Goal: Transaction & Acquisition: Book appointment/travel/reservation

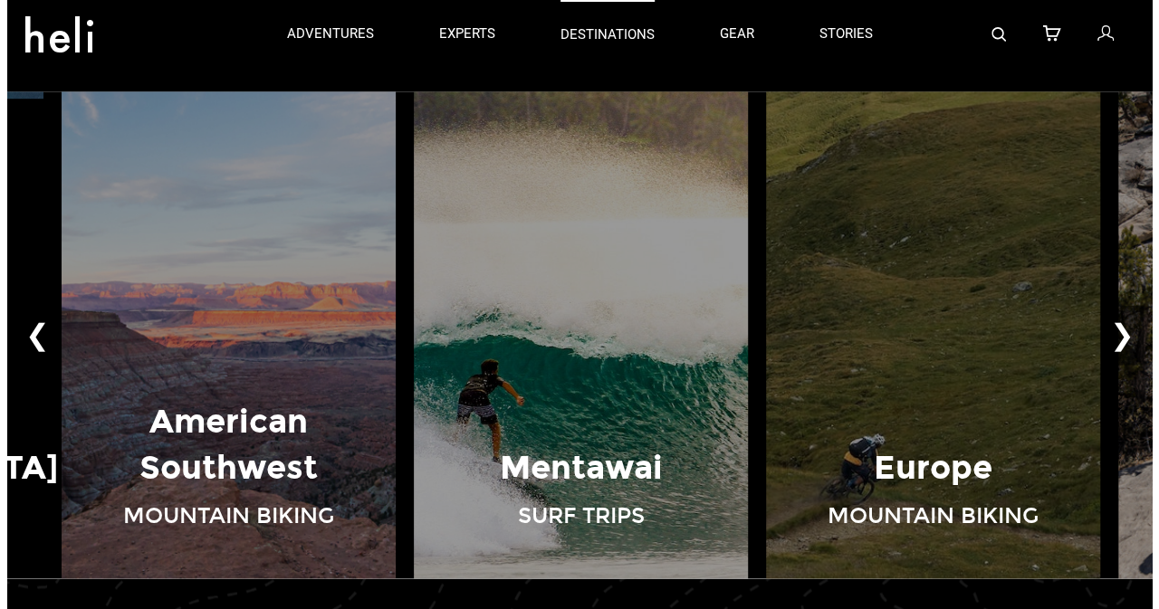
scroll to position [1146, 0]
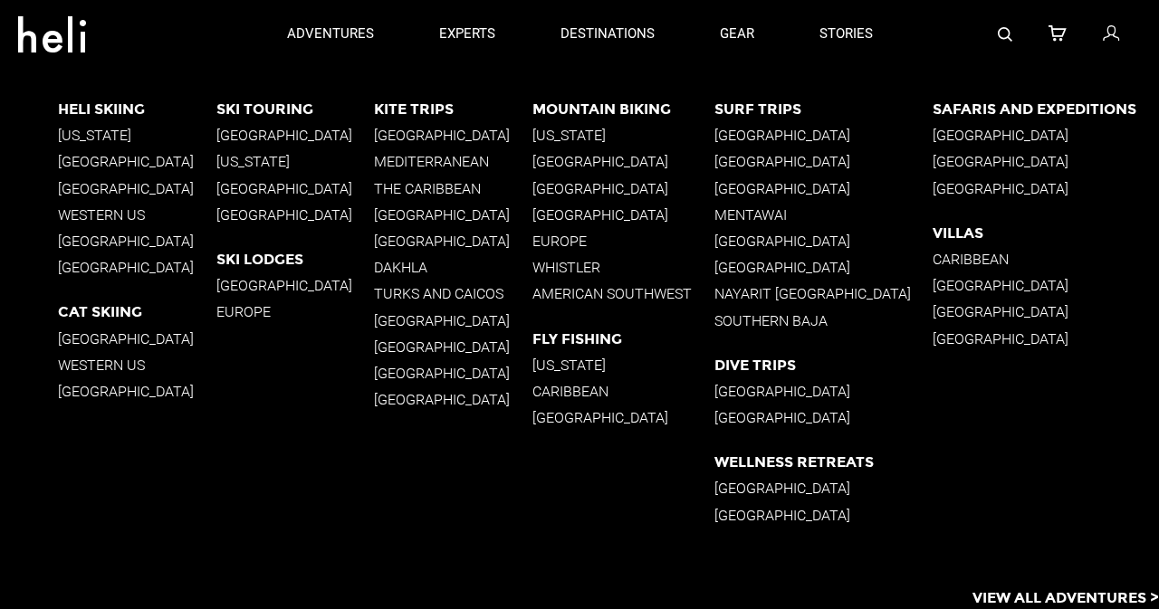
click at [576, 184] on p "[GEOGRAPHIC_DATA]" at bounding box center [623, 188] width 182 height 17
click at [104, 164] on p "[GEOGRAPHIC_DATA]" at bounding box center [137, 161] width 158 height 17
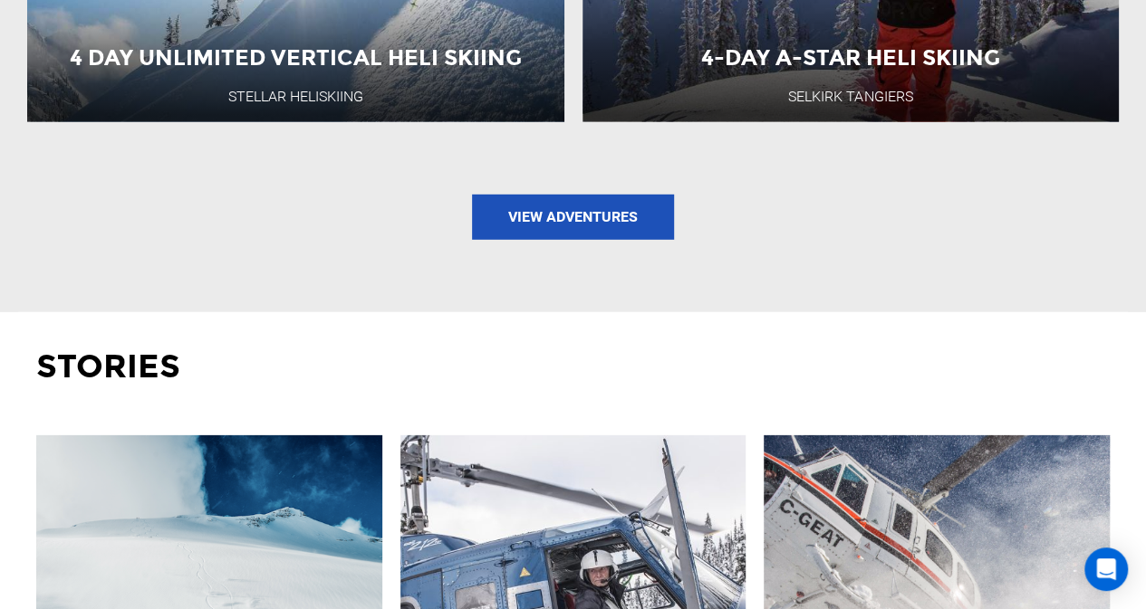
scroll to position [2626, 0]
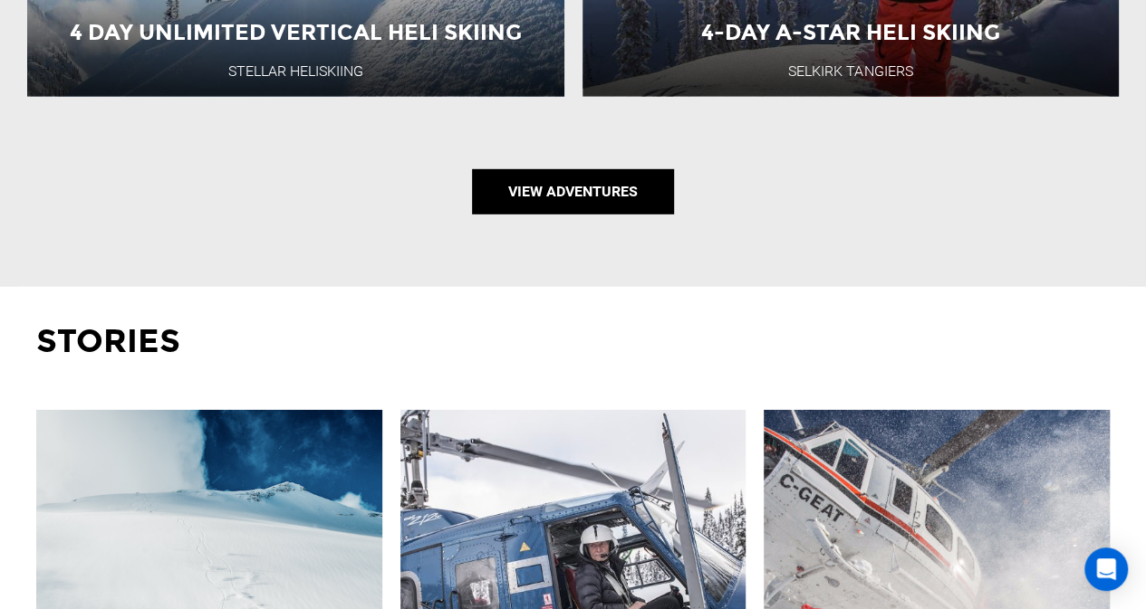
click at [600, 171] on link "View Adventures" at bounding box center [573, 191] width 202 height 45
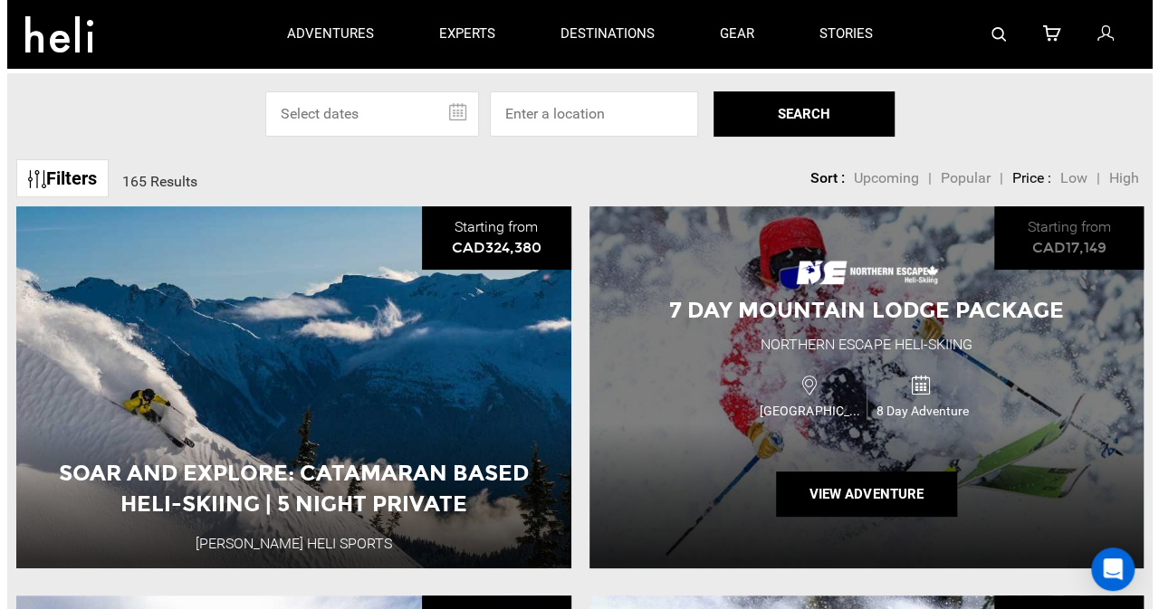
scroll to position [91, 0]
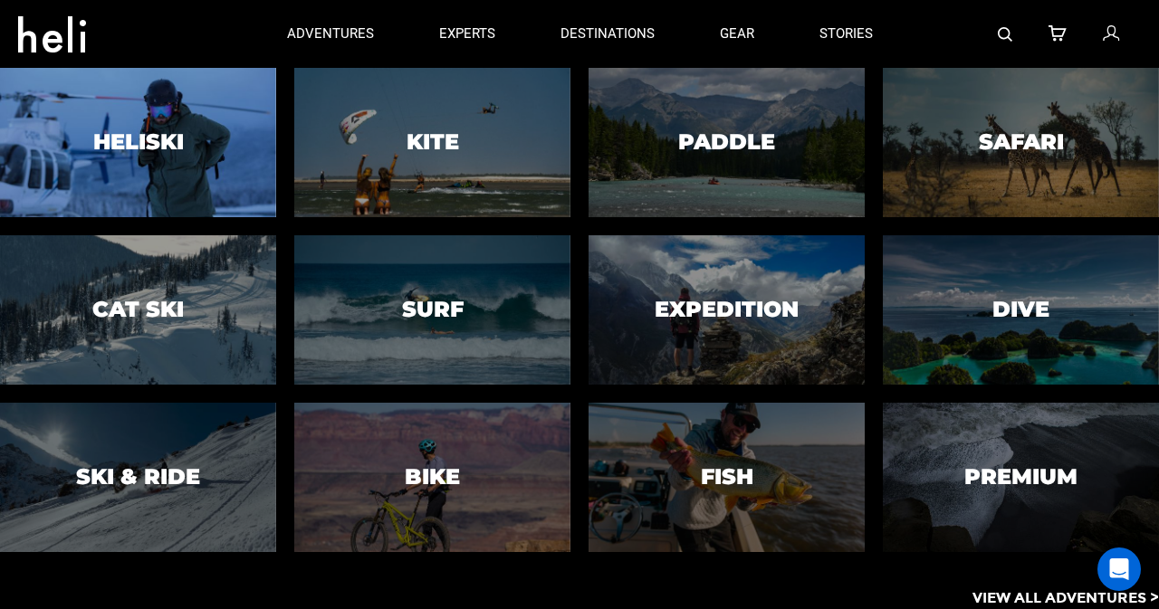
click at [120, 151] on h3 "Heliski" at bounding box center [138, 142] width 91 height 24
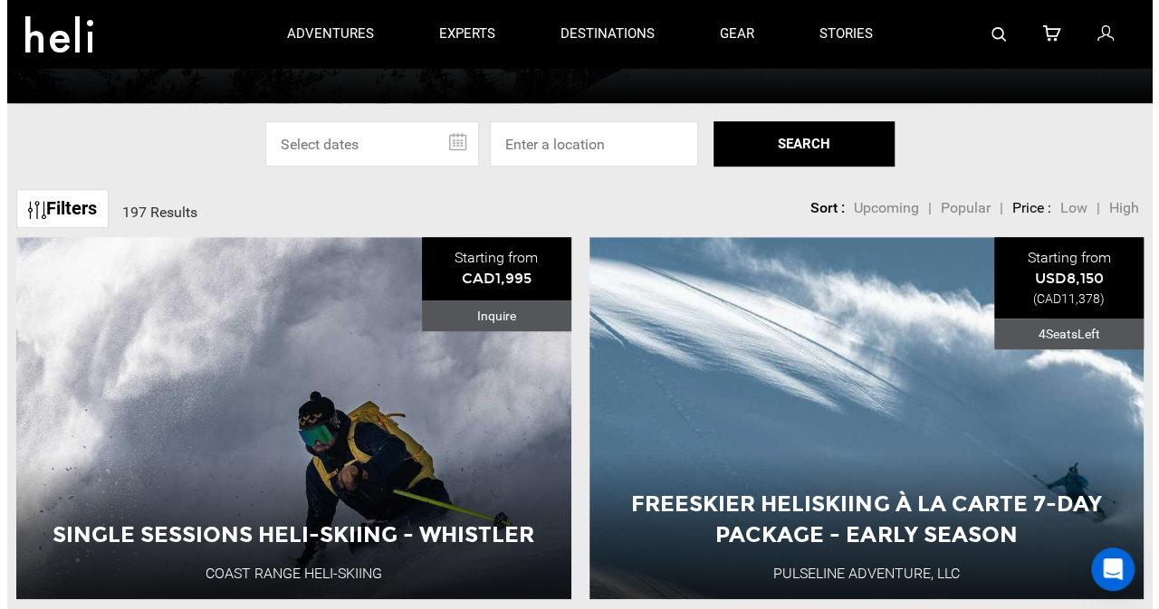
scroll to position [362, 0]
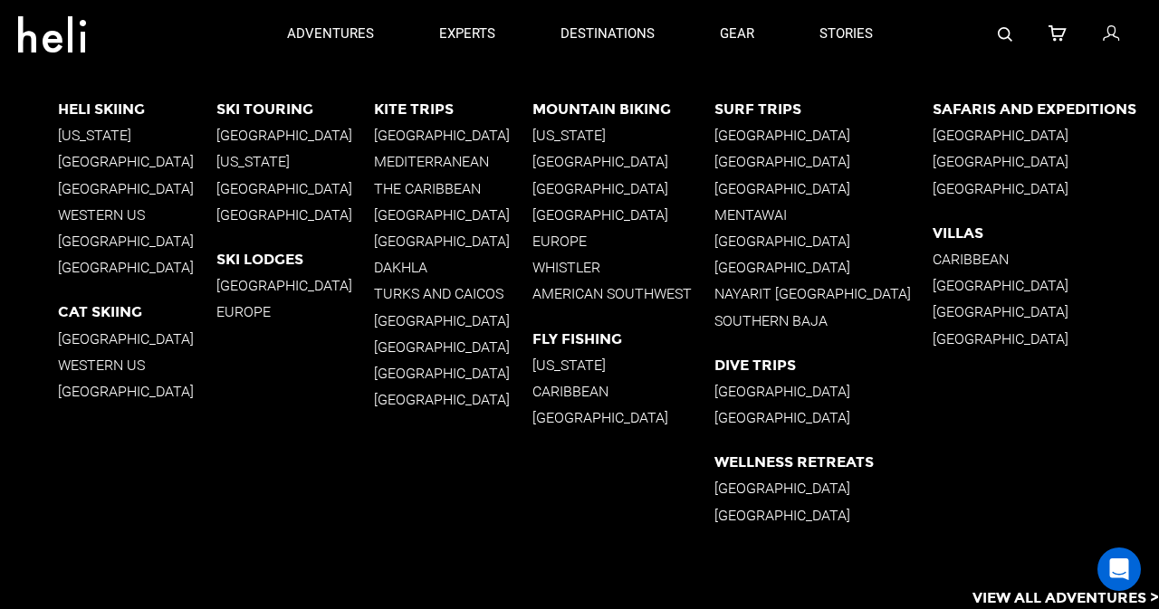
click at [273, 184] on p "[GEOGRAPHIC_DATA]" at bounding box center [295, 188] width 158 height 17
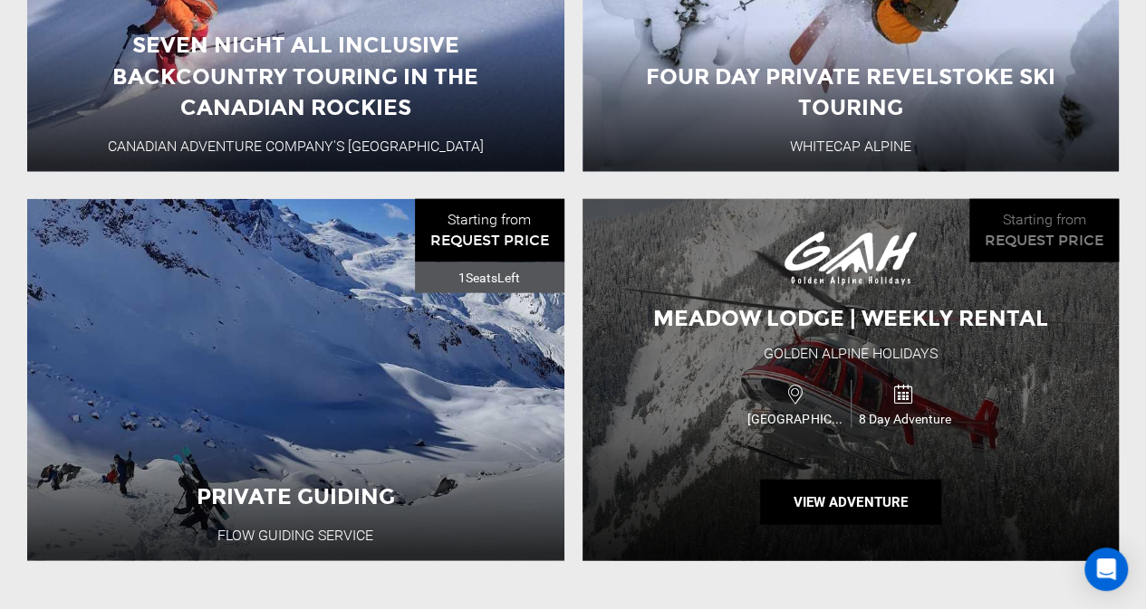
scroll to position [2083, 0]
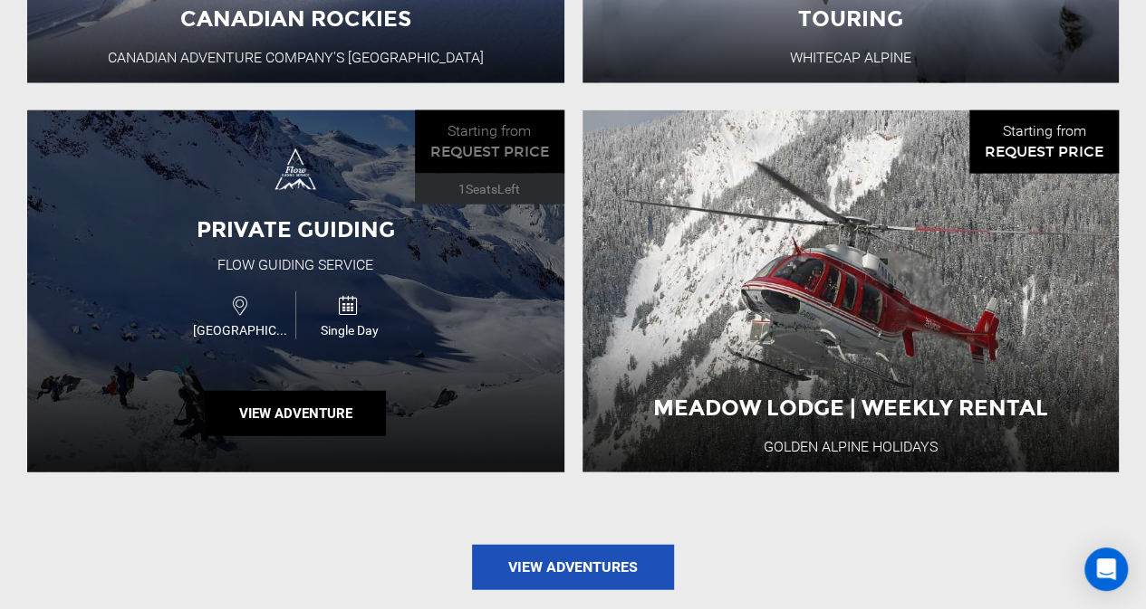
click at [460, 331] on div "Private Guiding Flow Guiding Service [GEOGRAPHIC_DATA] Single Day View Adventure" at bounding box center [295, 291] width 537 height 362
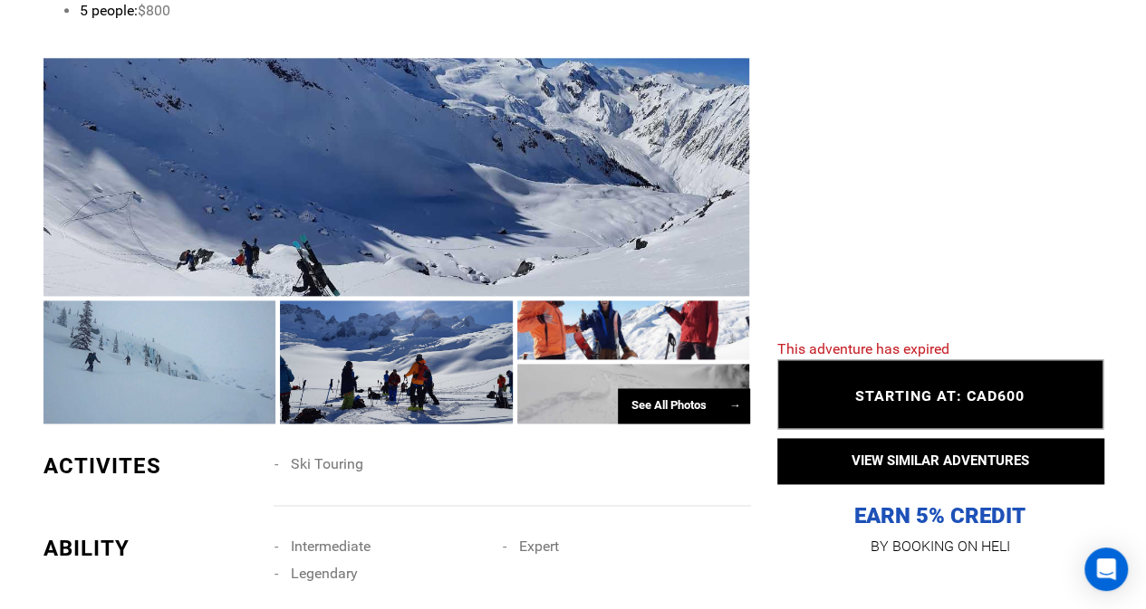
scroll to position [1087, 0]
